Goal: Navigation & Orientation: Find specific page/section

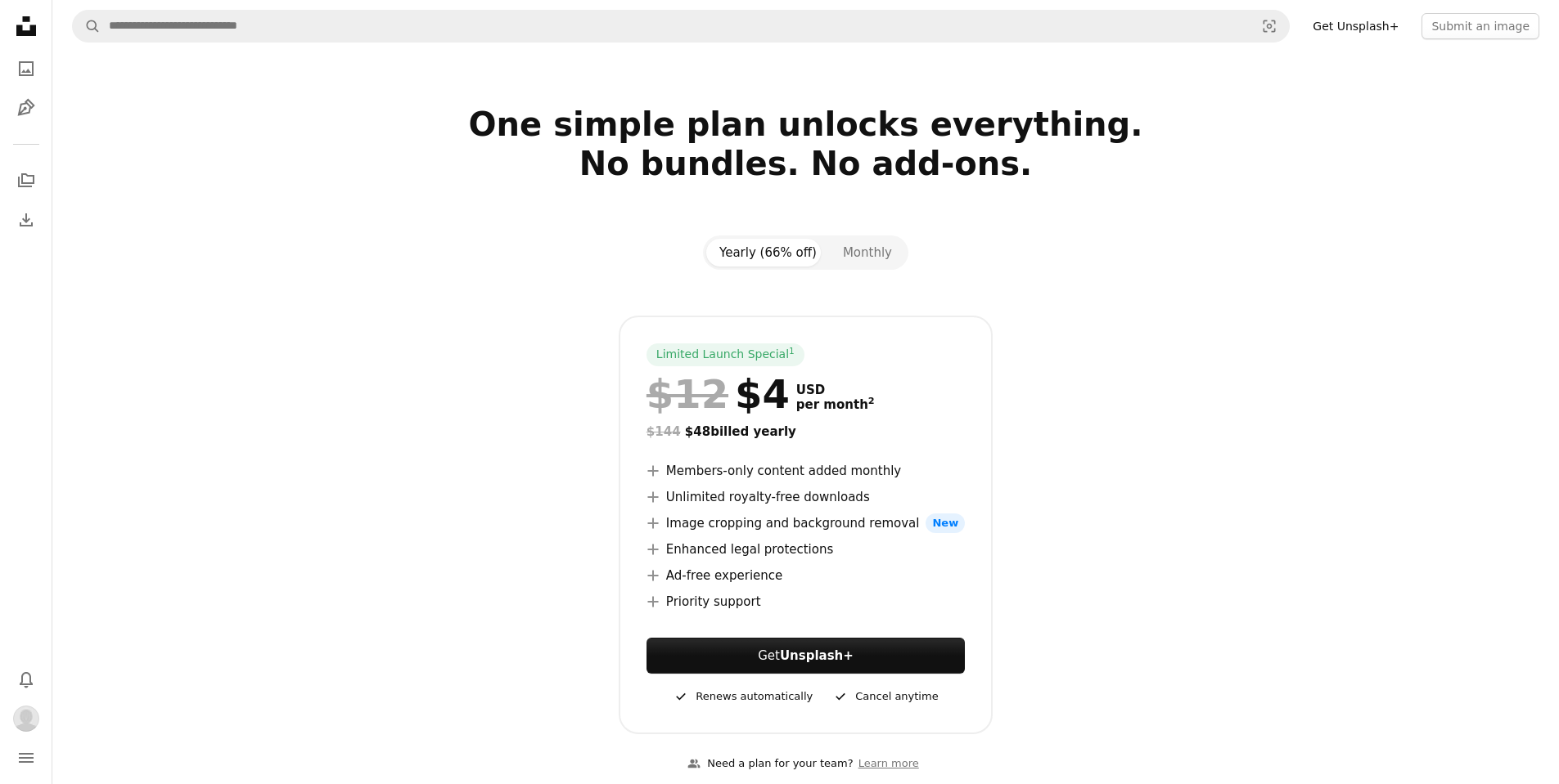
click at [25, 25] on icon "Unsplash logo Unsplash Home" at bounding box center [26, 26] width 32 height 32
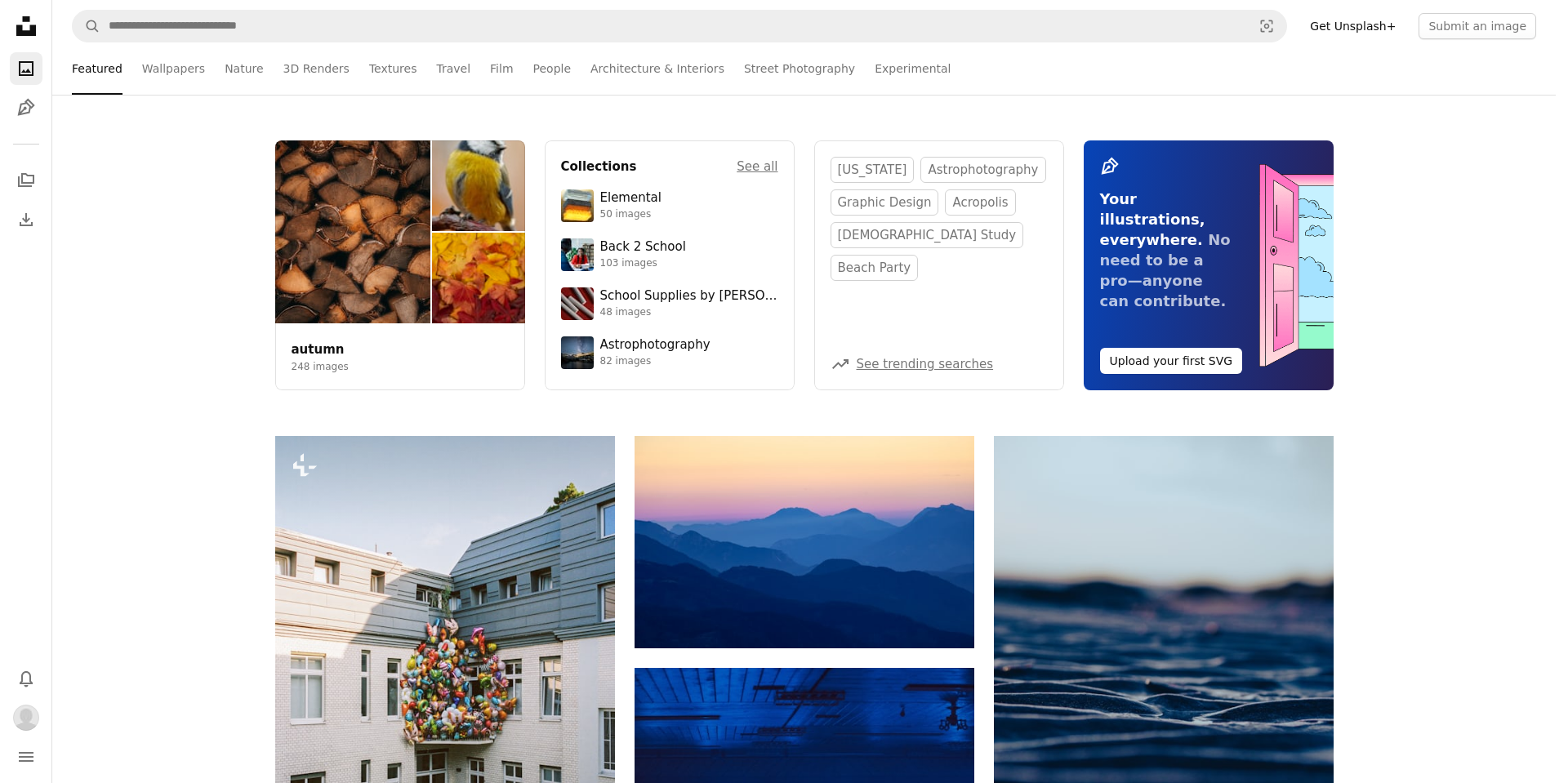
click at [28, 720] on img "Profile" at bounding box center [26, 717] width 26 height 26
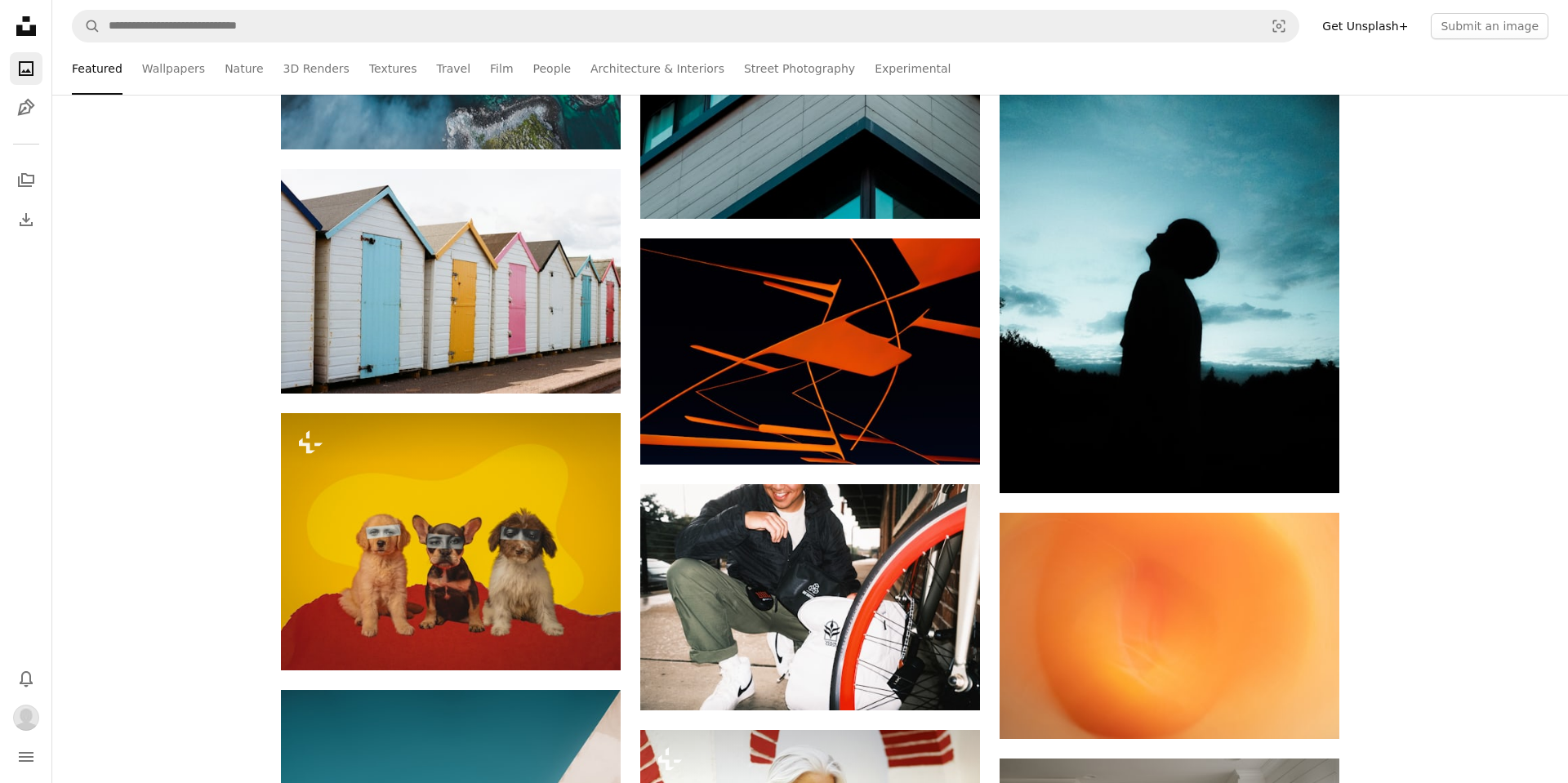
click at [1552, 335] on body "Unsplash logo Unsplash Home A photo Pen Tool A stack of folders Download Photos…" at bounding box center [784, 153] width 1568 height 5598
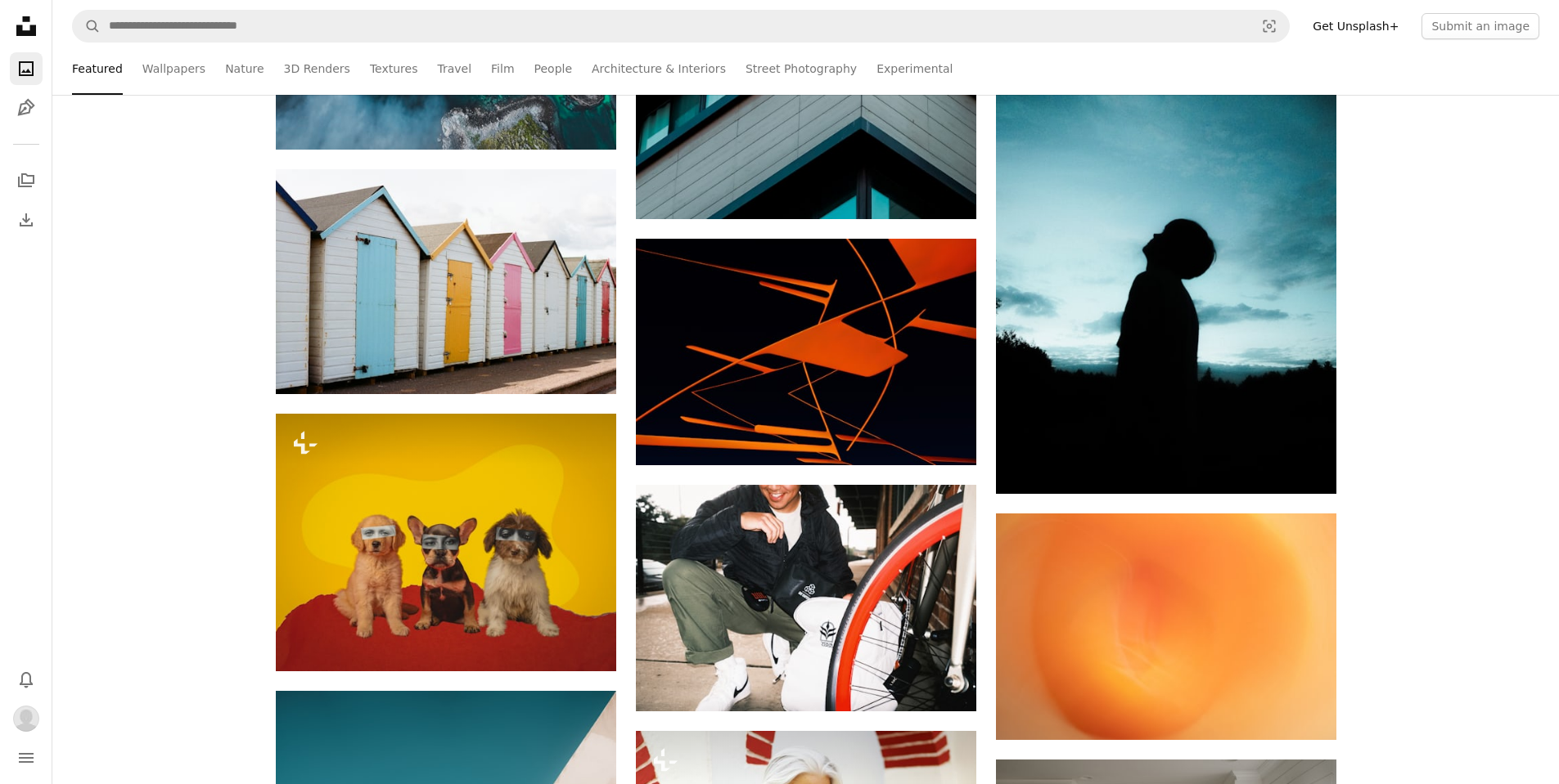
scroll to position [6131, 0]
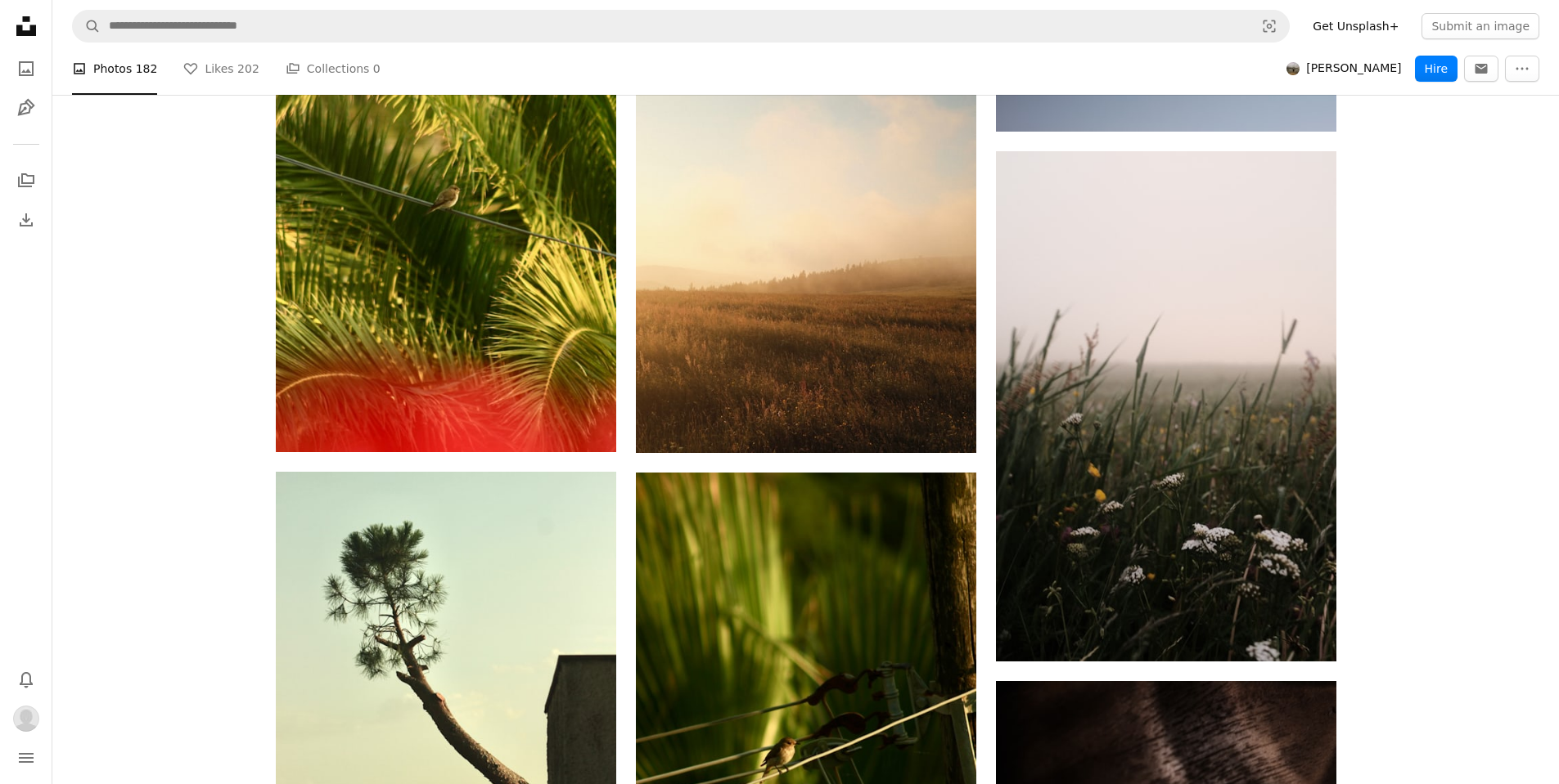
scroll to position [4059, 0]
click at [14, 714] on div "Profile" at bounding box center [26, 718] width 26 height 26
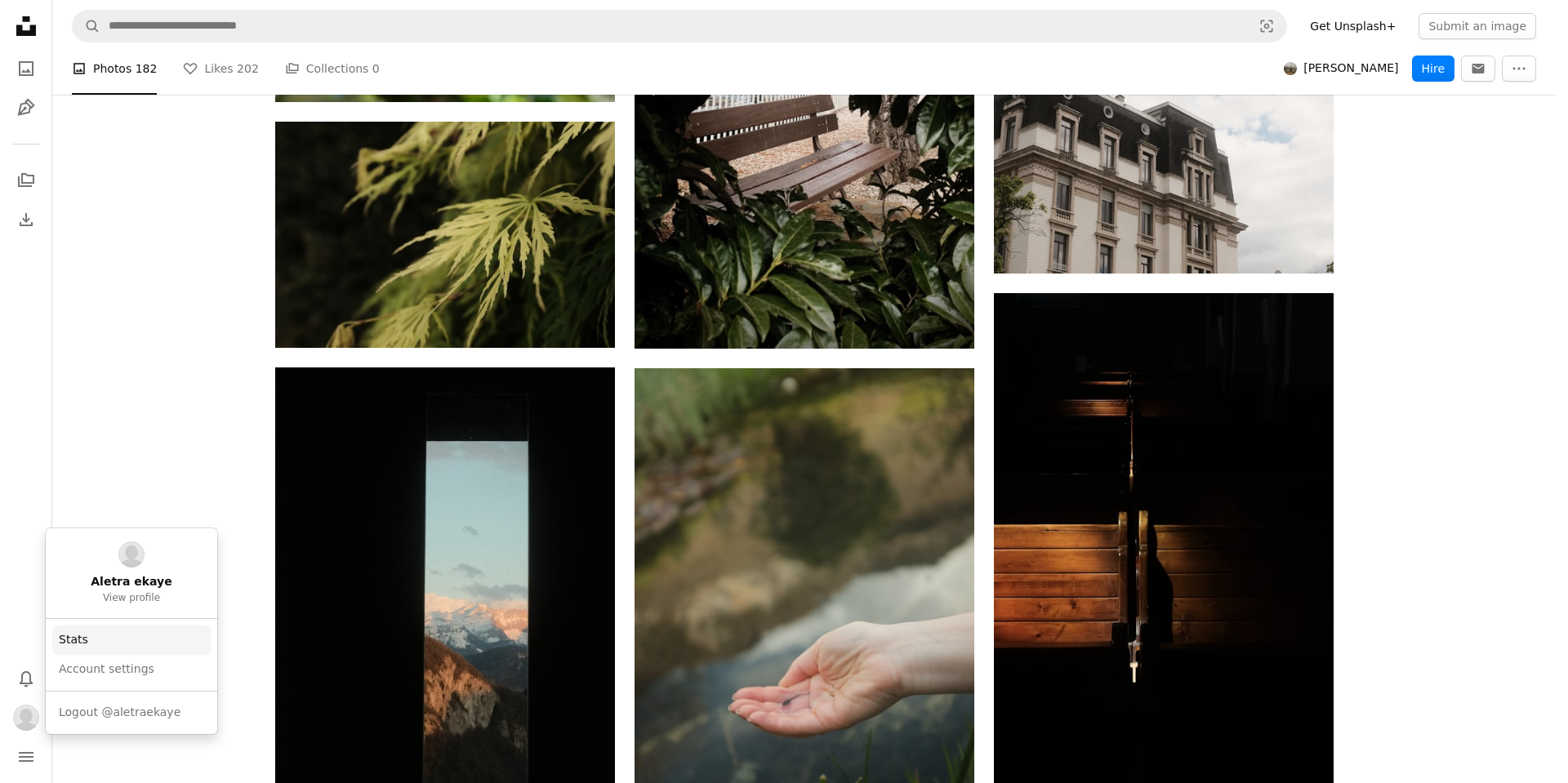
click at [112, 637] on link "Stats" at bounding box center [131, 640] width 159 height 30
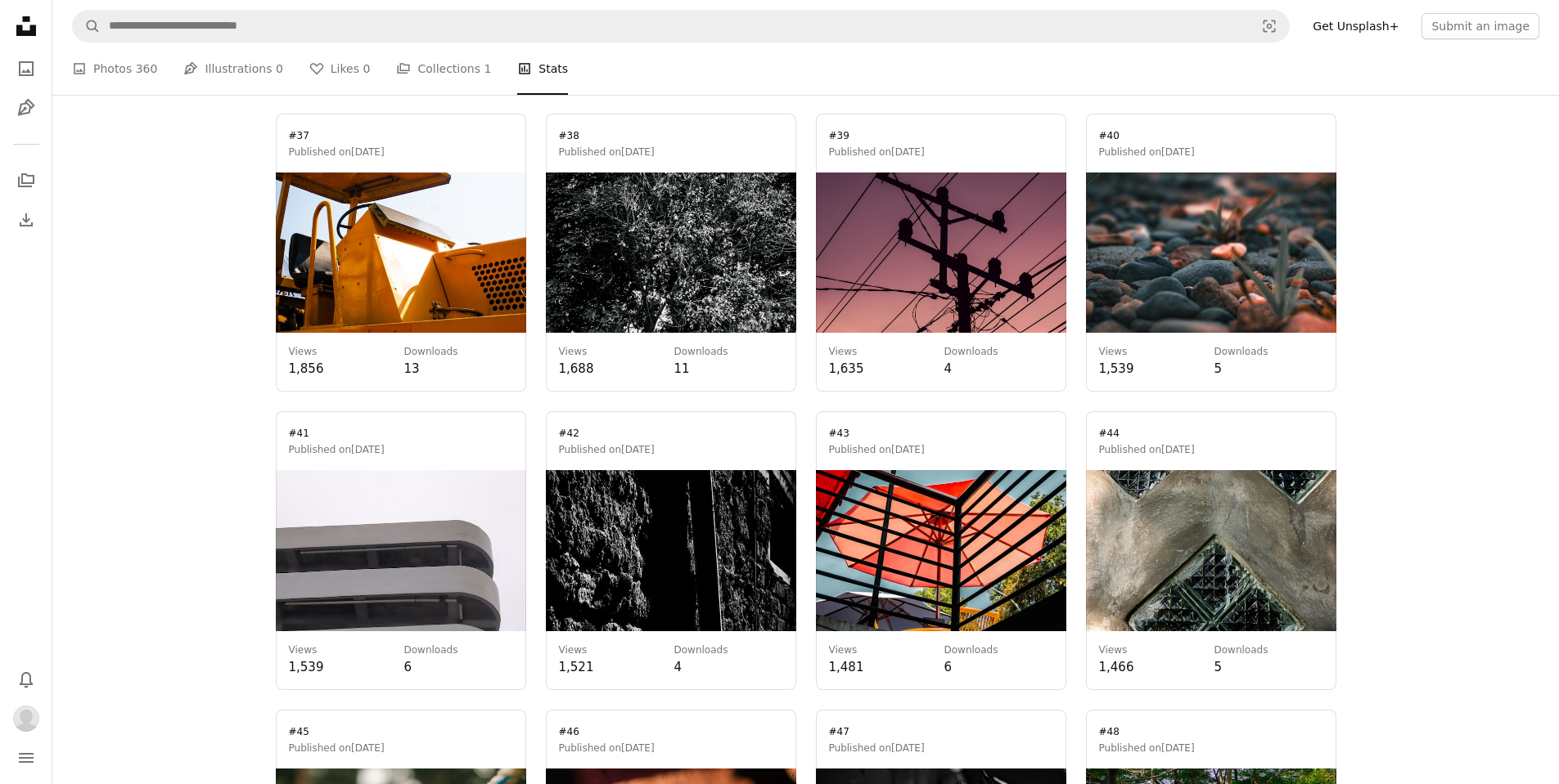
click at [116, 95] on link "A photo Photos 360" at bounding box center [115, 69] width 85 height 52
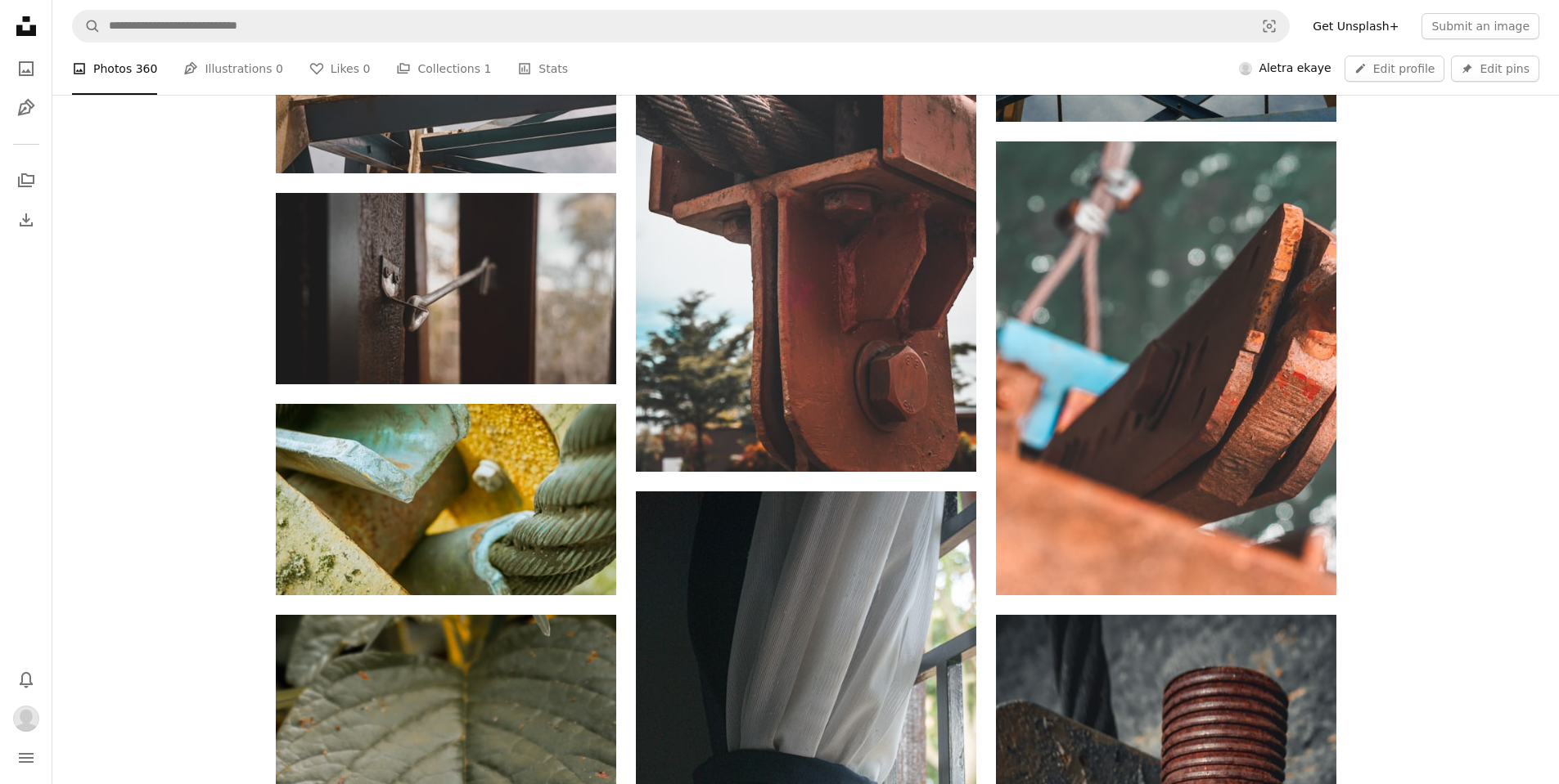
scroll to position [16776, 0]
